Goal: Information Seeking & Learning: Check status

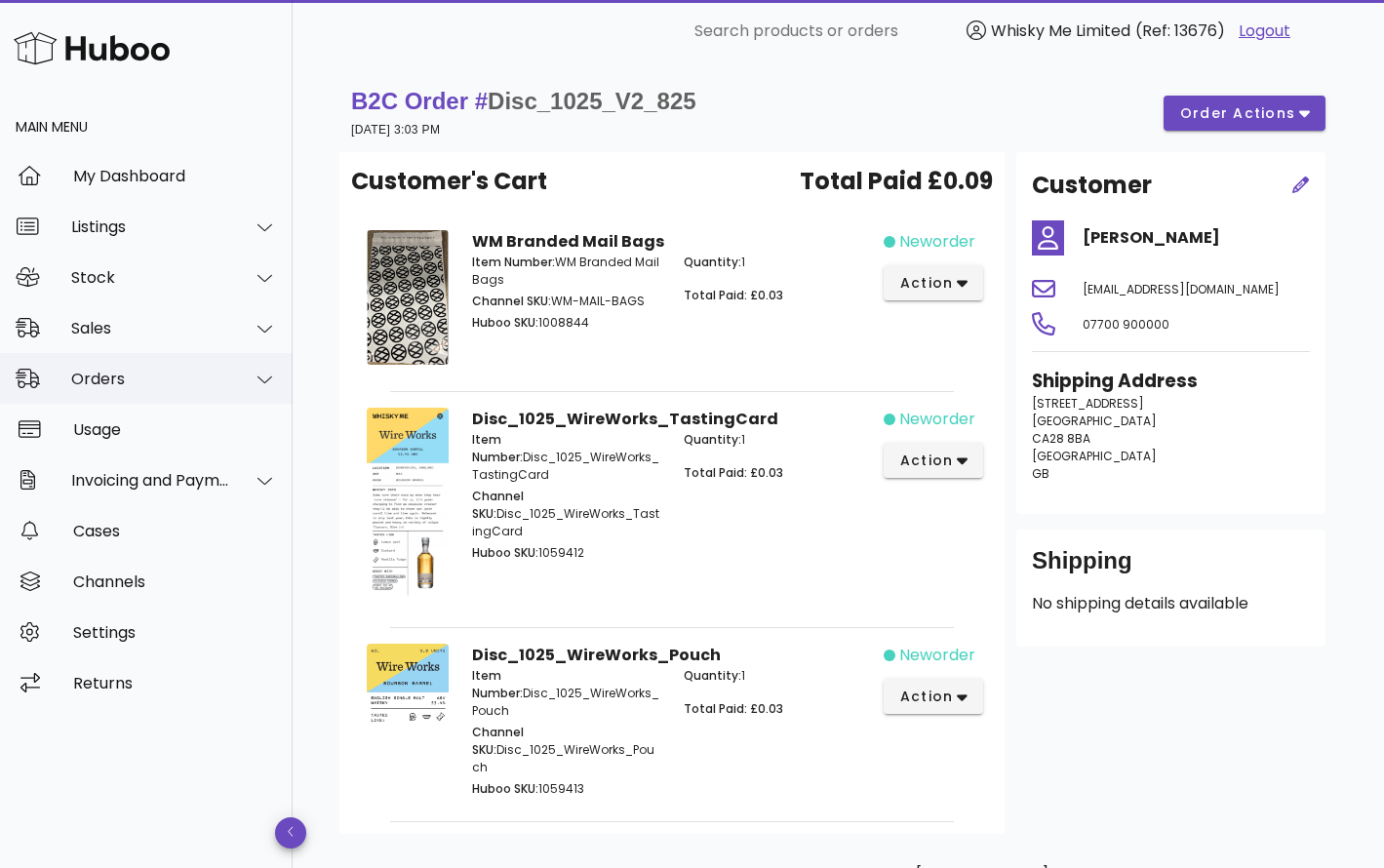
click at [174, 378] on div "Orders" at bounding box center [150, 378] width 159 height 19
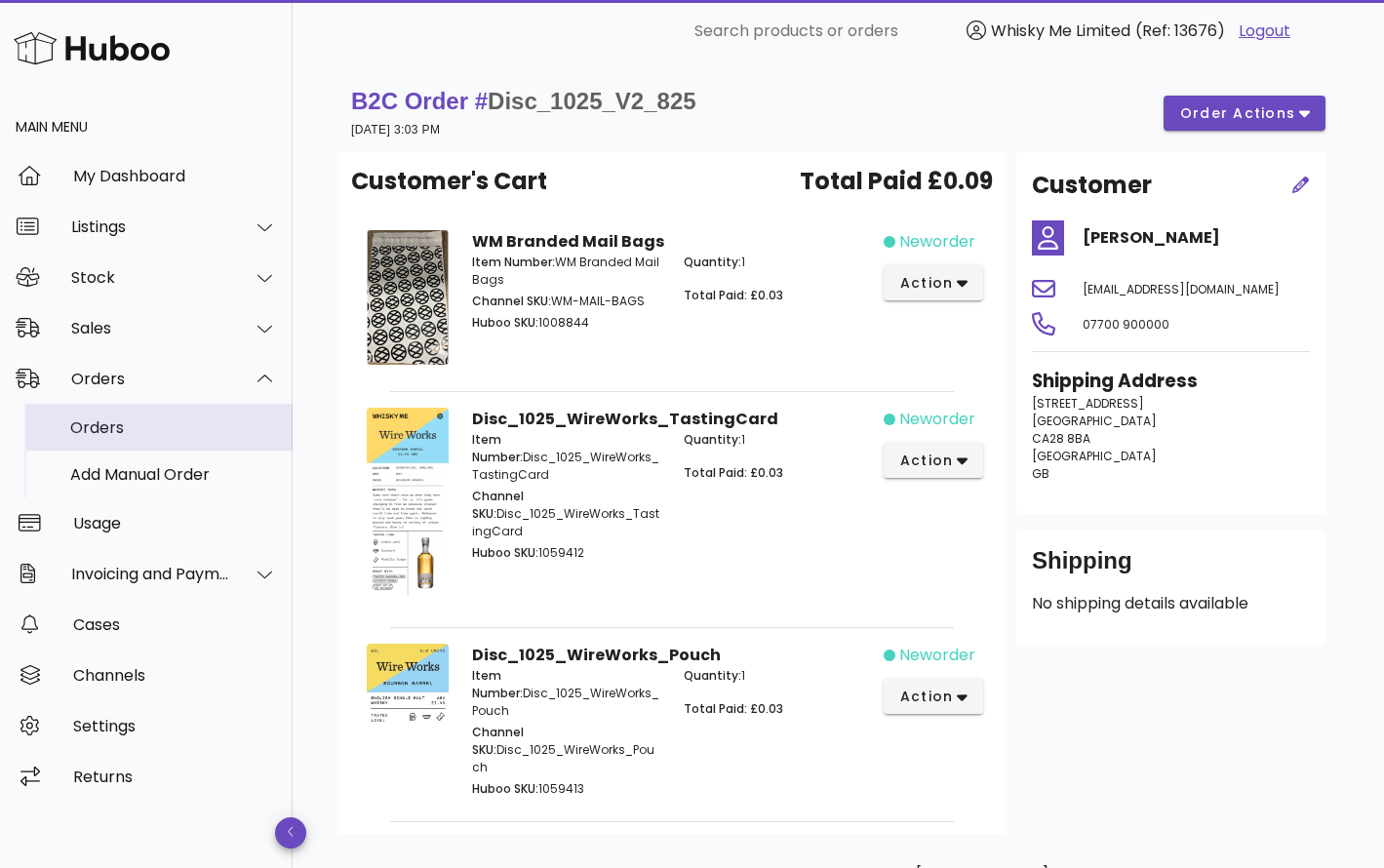
click at [173, 436] on div "Orders" at bounding box center [173, 428] width 207 height 42
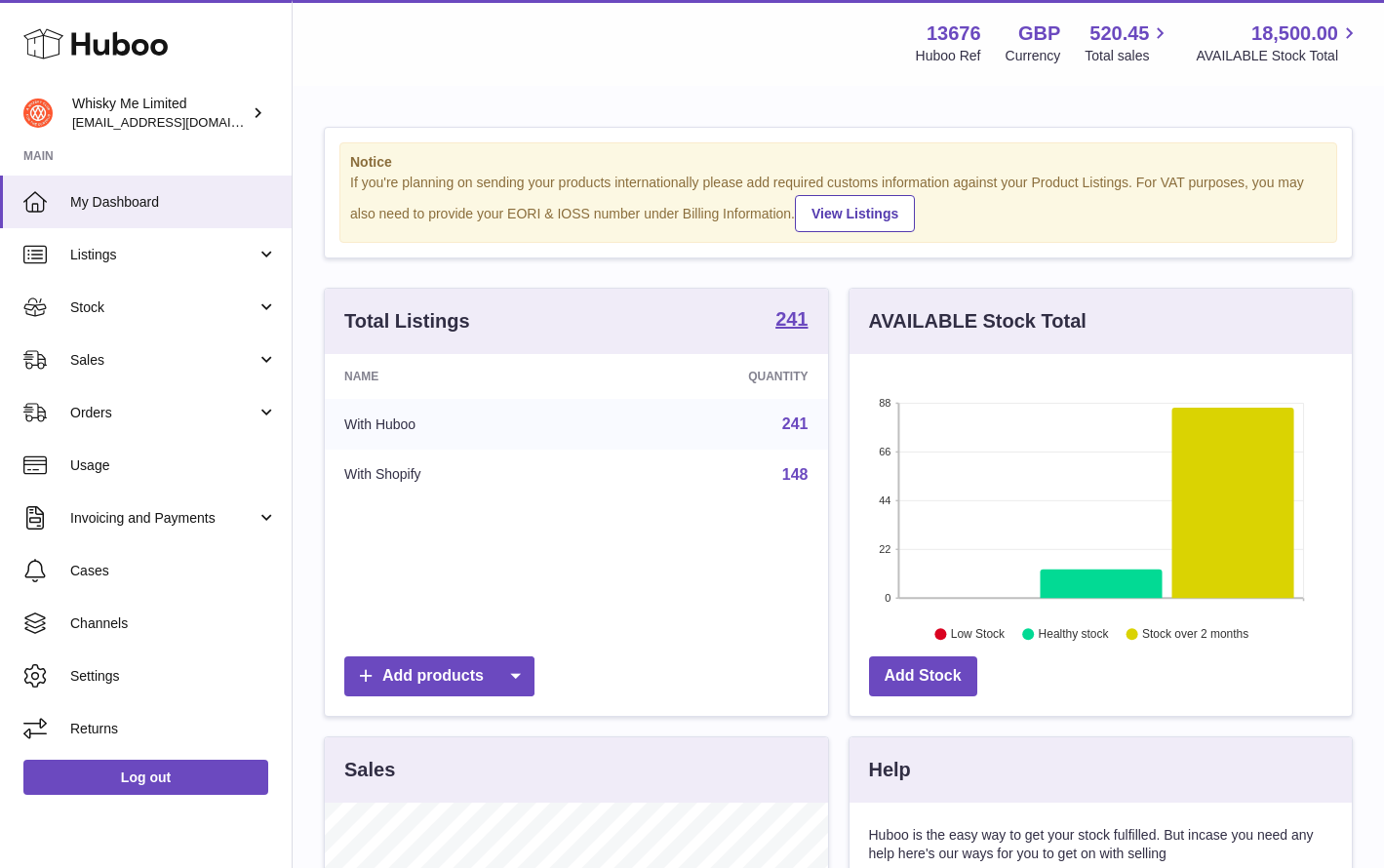
scroll to position [304, 503]
click at [175, 432] on link "Orders" at bounding box center [146, 412] width 292 height 52
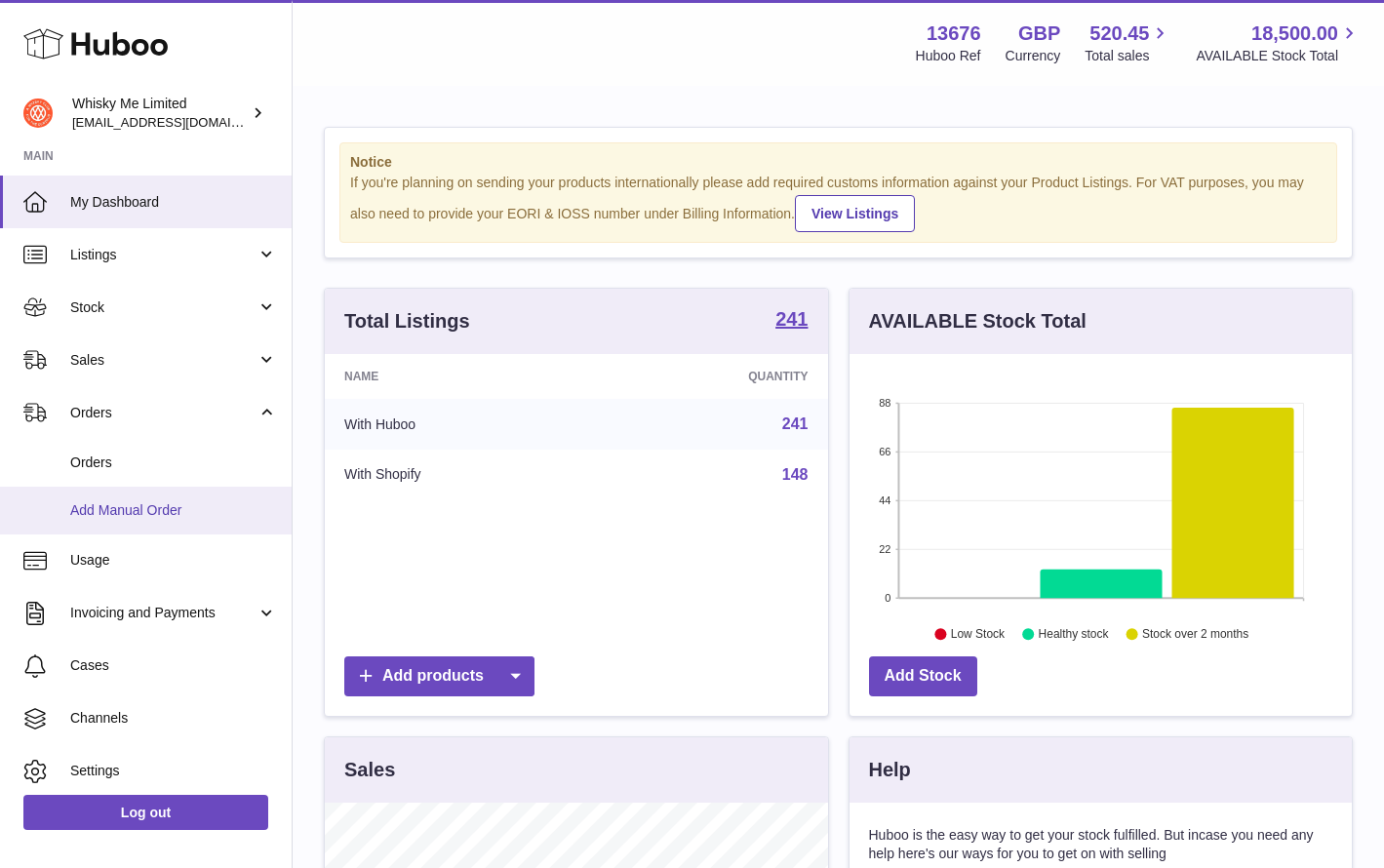
click at [175, 488] on link "Add Manual Order" at bounding box center [146, 510] width 292 height 47
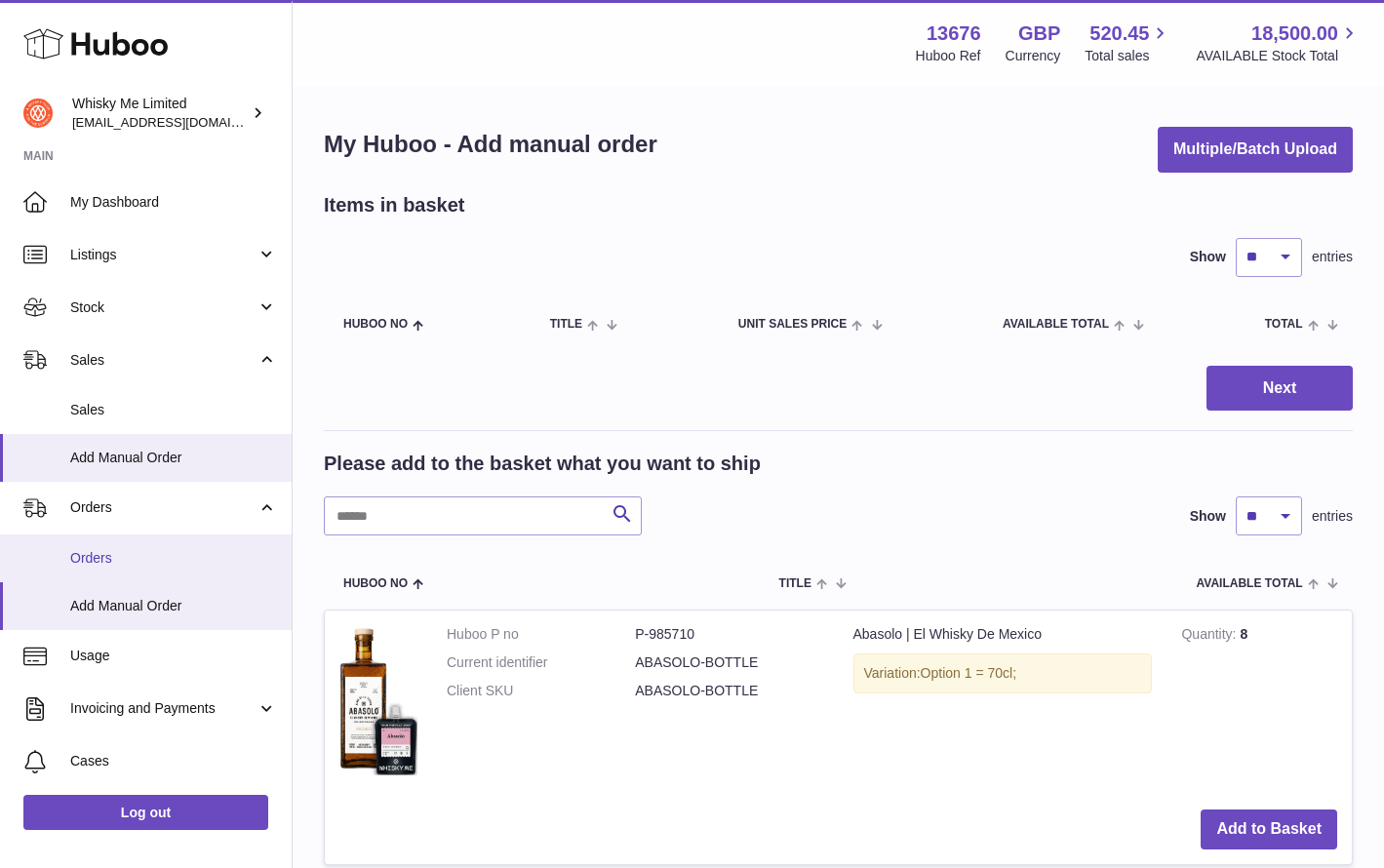
click at [155, 549] on span "Orders" at bounding box center [173, 558] width 207 height 19
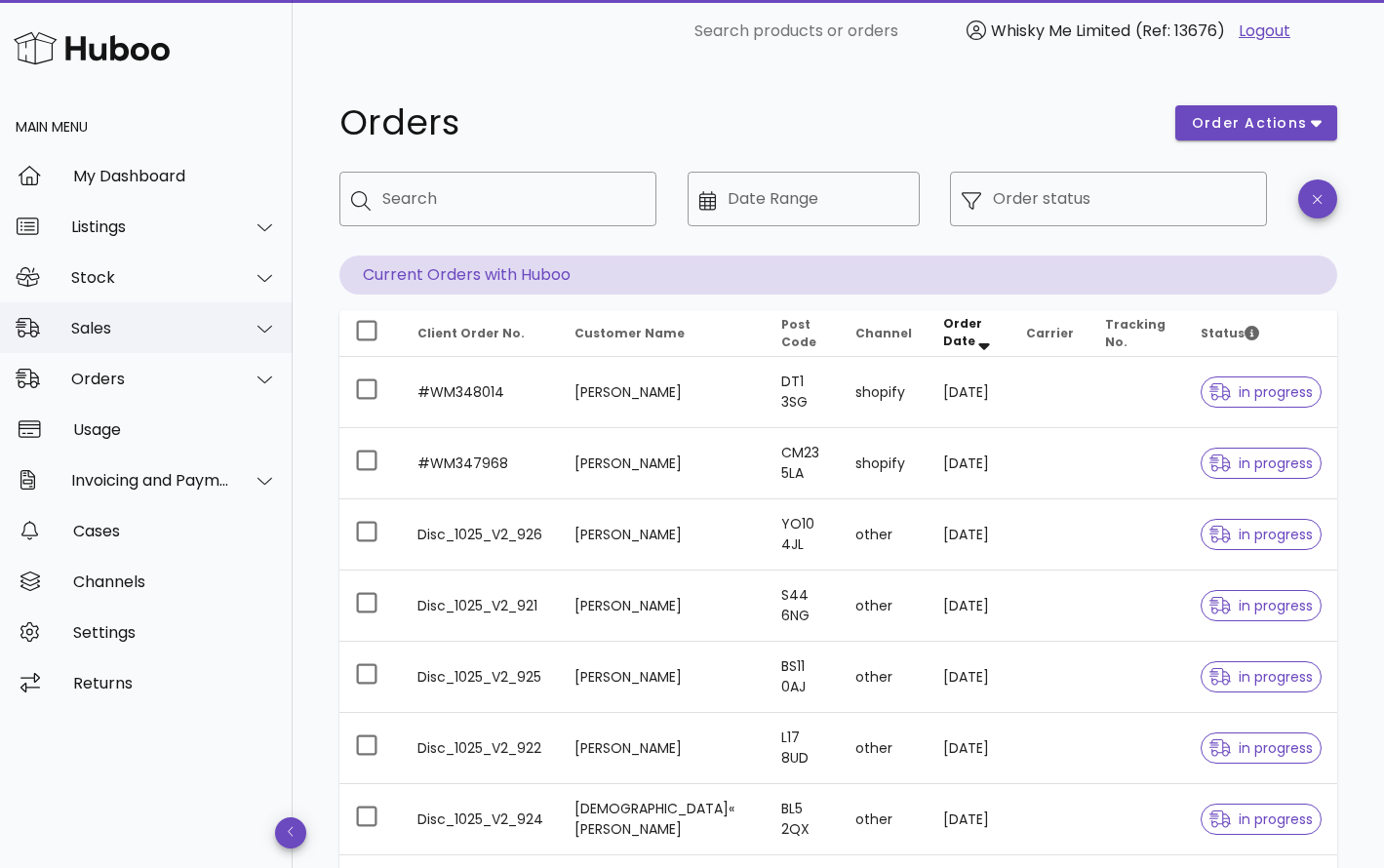
click at [130, 325] on div "Sales" at bounding box center [150, 328] width 159 height 19
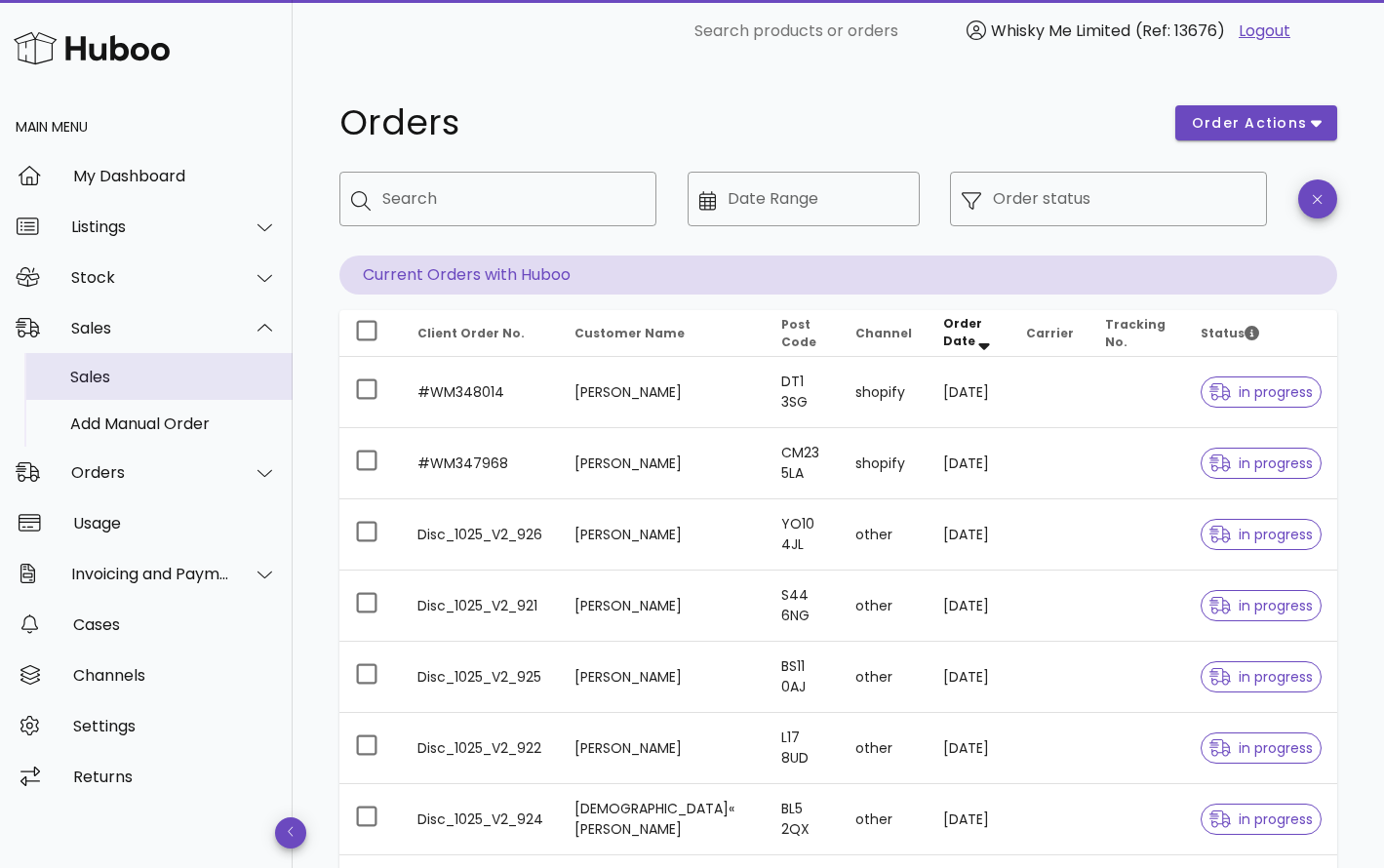
click at [134, 373] on div "Sales" at bounding box center [173, 376] width 207 height 19
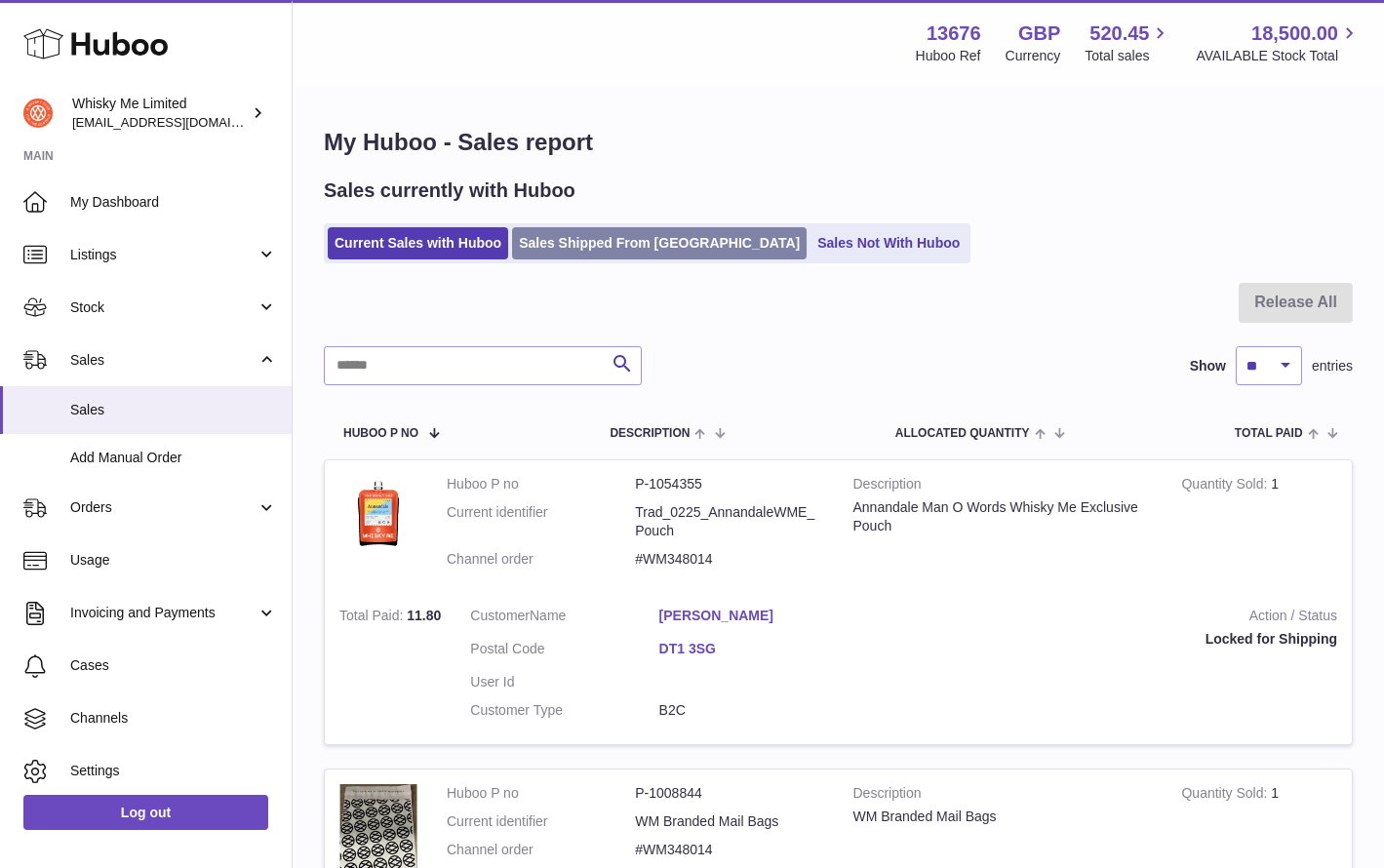
click at [559, 230] on link "Sales Shipped From [GEOGRAPHIC_DATA]" at bounding box center [659, 243] width 295 height 33
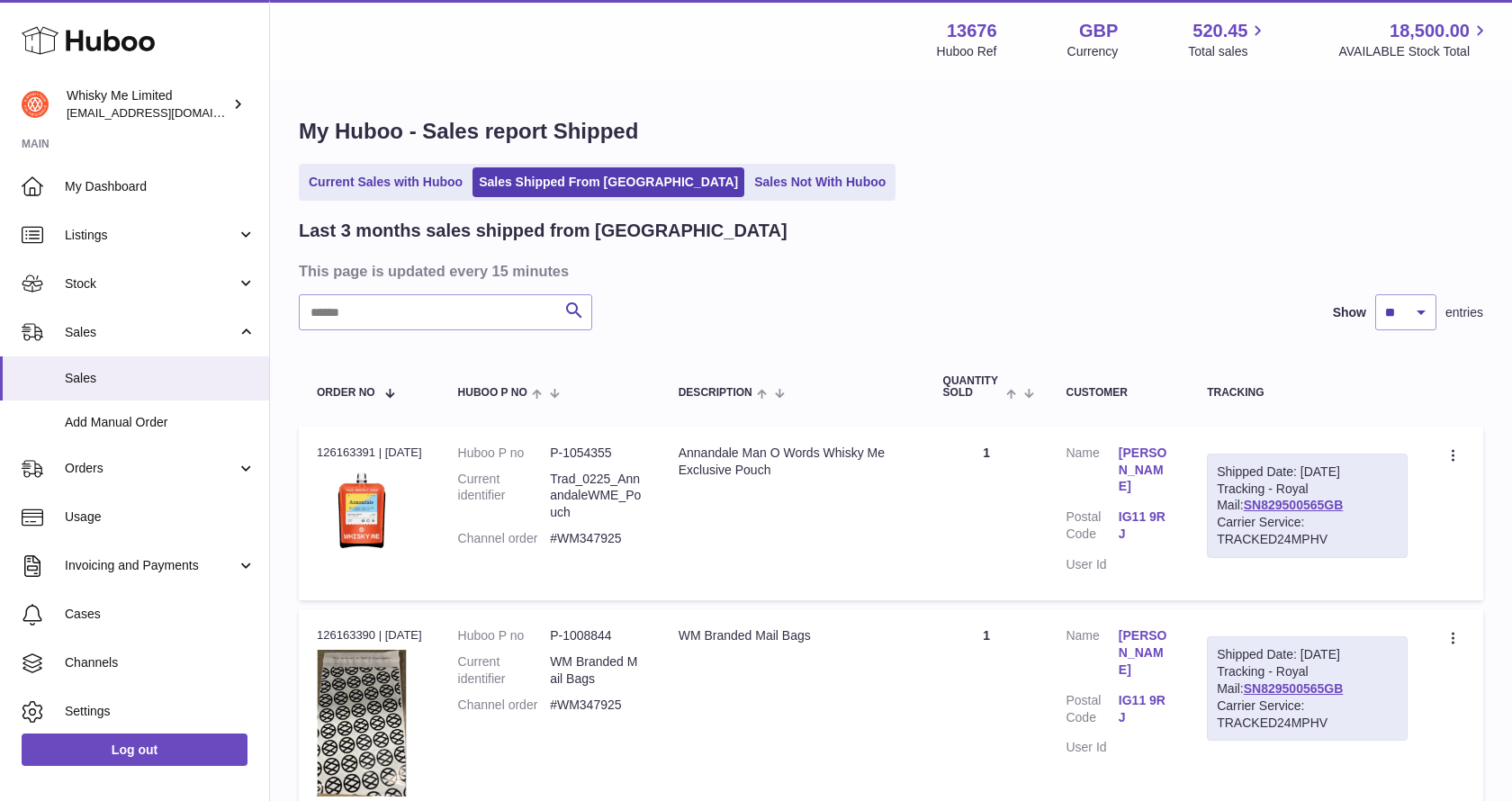
click at [412, 182] on link "Current Sales with Huboo" at bounding box center [386, 182] width 166 height 30
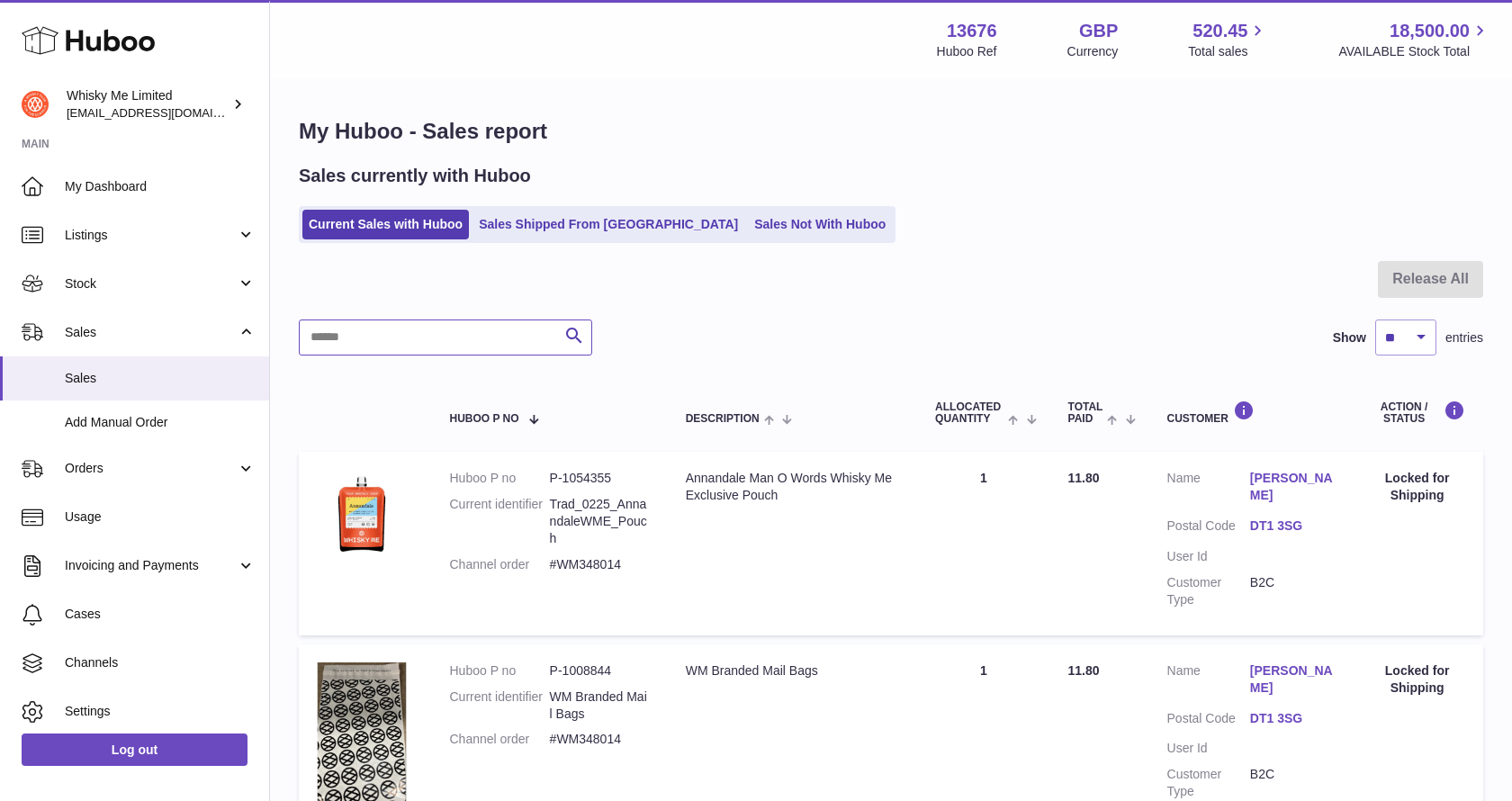
click at [498, 345] on input "text" at bounding box center [446, 337] width 294 height 36
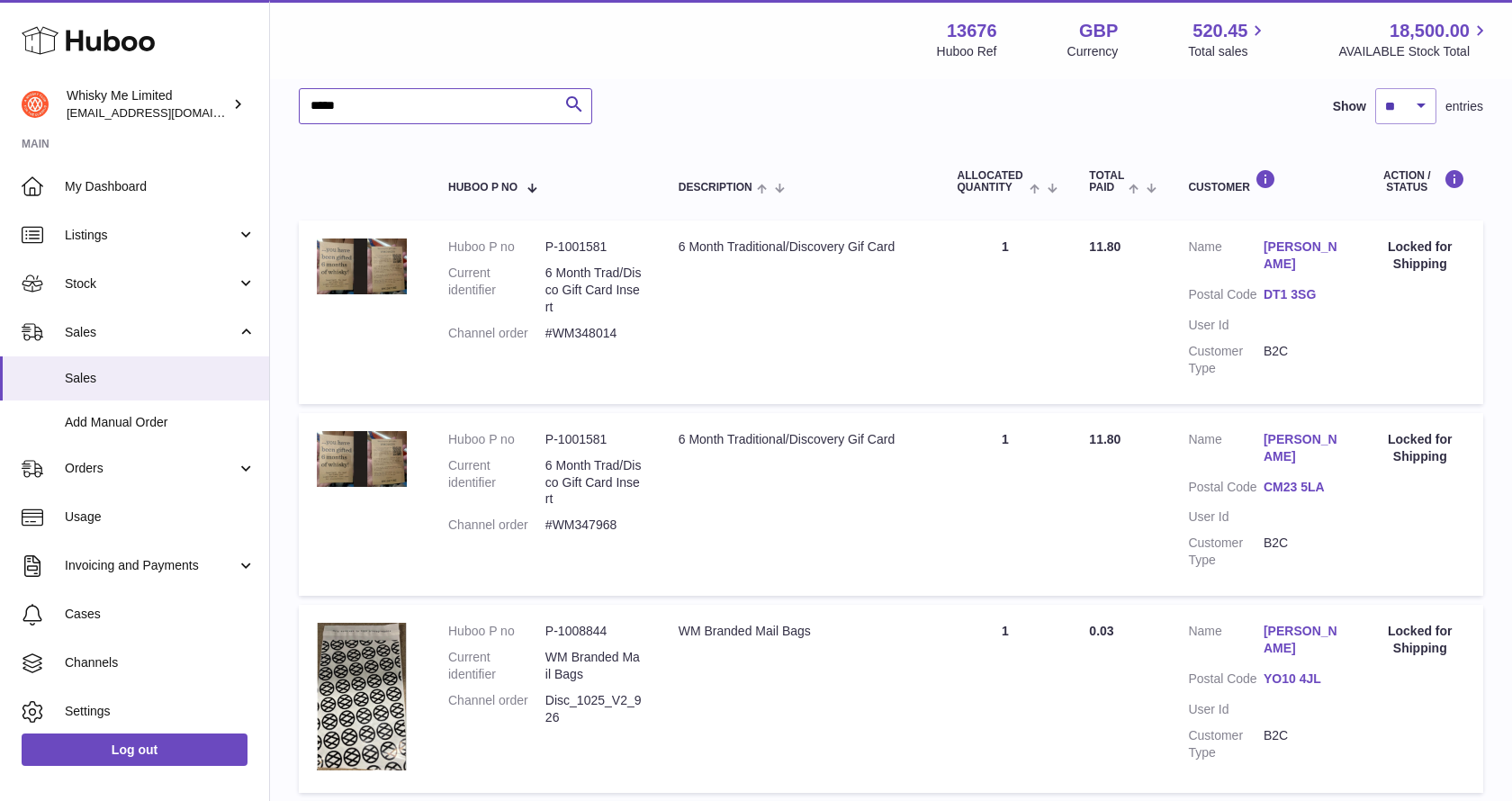
scroll to position [254, 0]
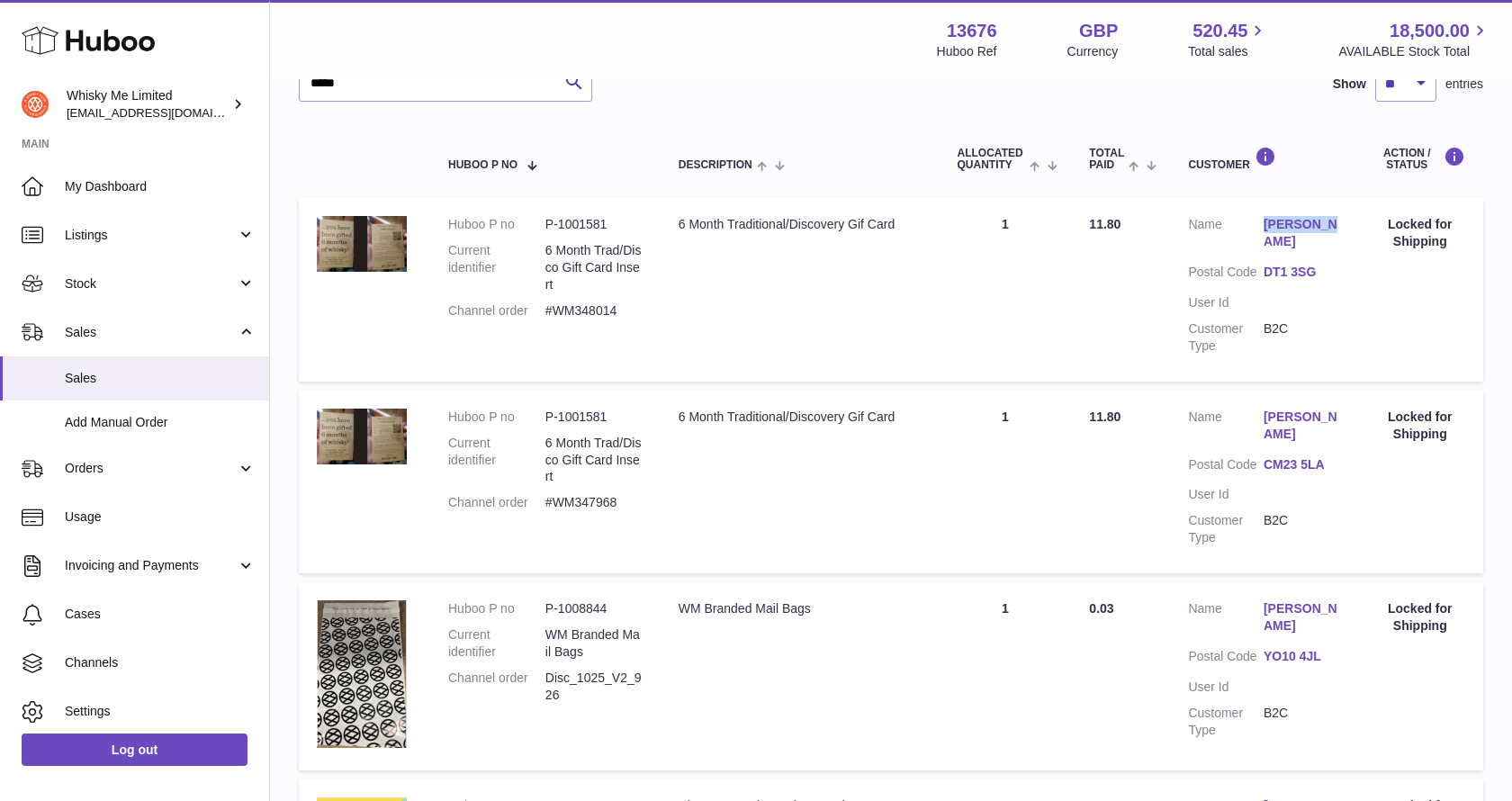
drag, startPoint x: 1345, startPoint y: 226, endPoint x: 1265, endPoint y: 226, distance: 80.0
click at [1264, 226] on td "Customer Name Mike Bell Postal Code DT1 3SG User Id Customer Type B2C" at bounding box center [1263, 289] width 186 height 183
copy link "Mike Bell"
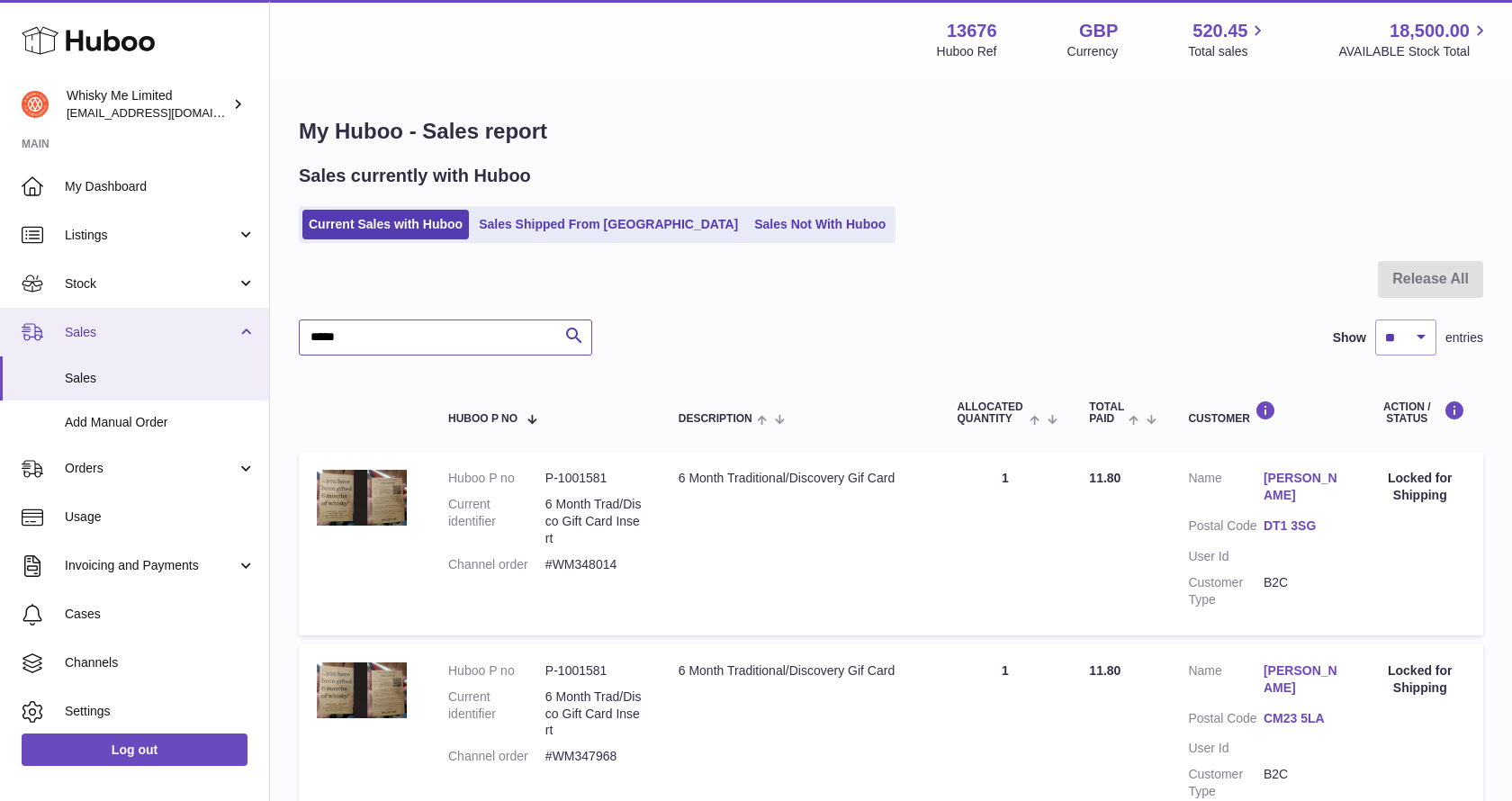
drag, startPoint x: 418, startPoint y: 335, endPoint x: 94, endPoint y: 335, distance: 324.0
paste input "****"
type input "*********"
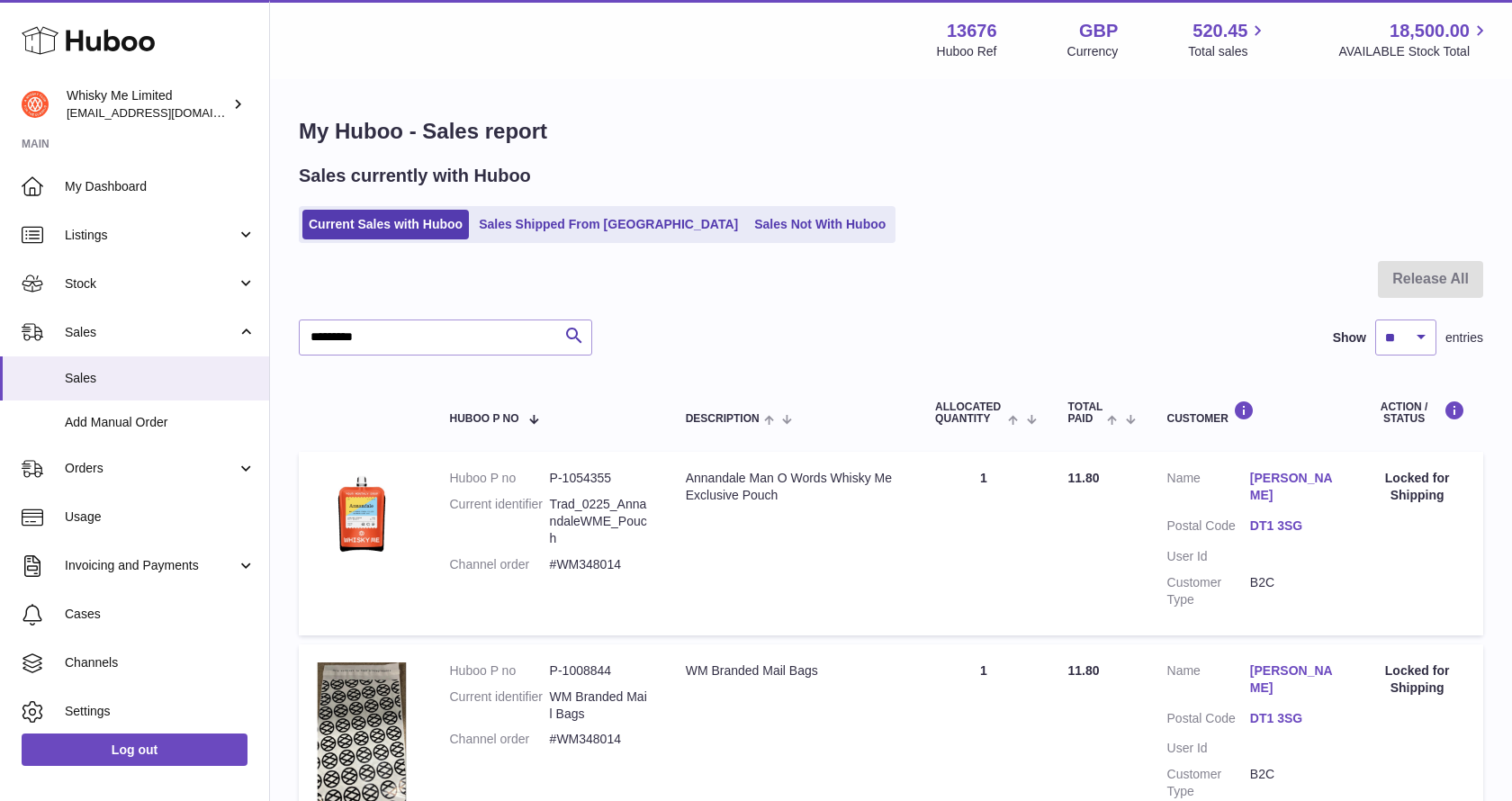
click at [736, 241] on ul "Current Sales with Huboo Sales Shipped From Huboo Sales Not With Huboo" at bounding box center [597, 225] width 596 height 37
click at [747, 235] on link "Sales Not With Huboo" at bounding box center [819, 225] width 144 height 30
